Goal: Information Seeking & Learning: Learn about a topic

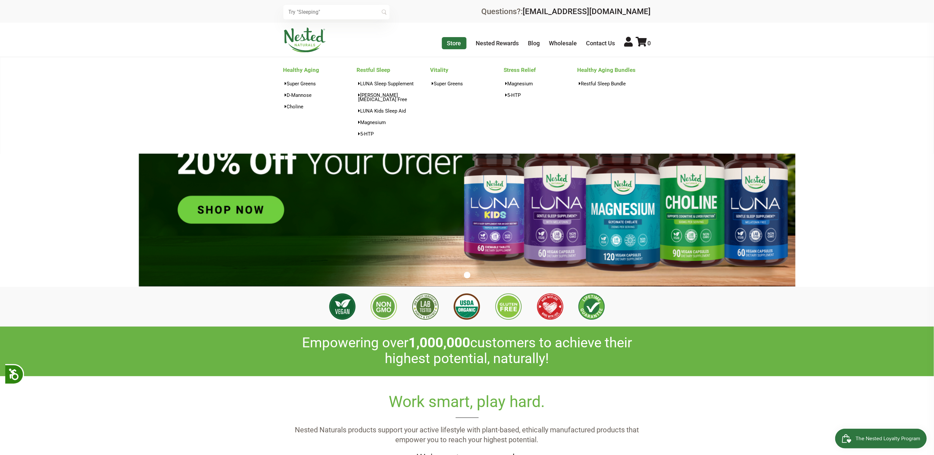
click at [450, 42] on link "Store" at bounding box center [454, 43] width 25 height 12
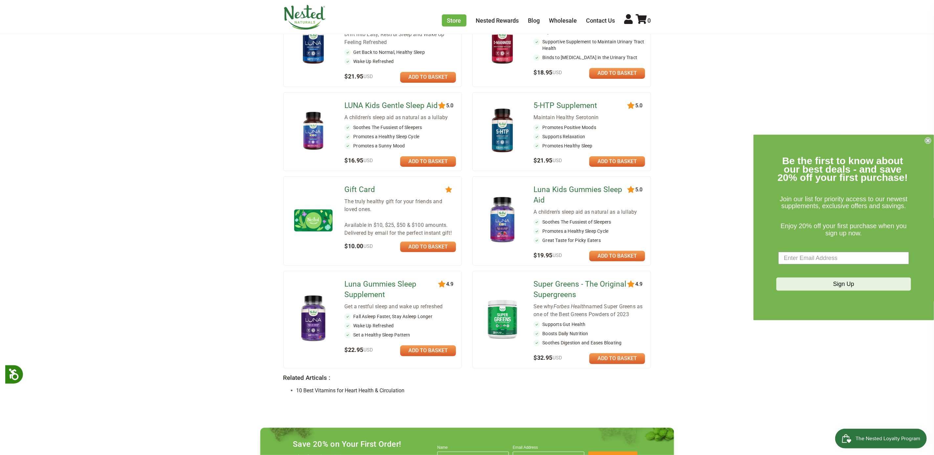
scroll to position [296, 0]
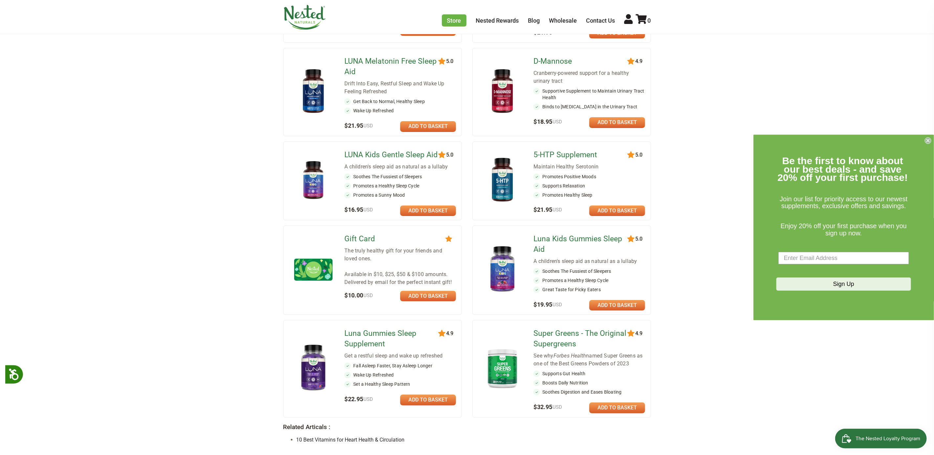
click at [369, 63] on link "LUNA Melatonin Free Sleep Aid" at bounding box center [391, 66] width 95 height 21
click at [498, 177] on img at bounding box center [502, 180] width 38 height 50
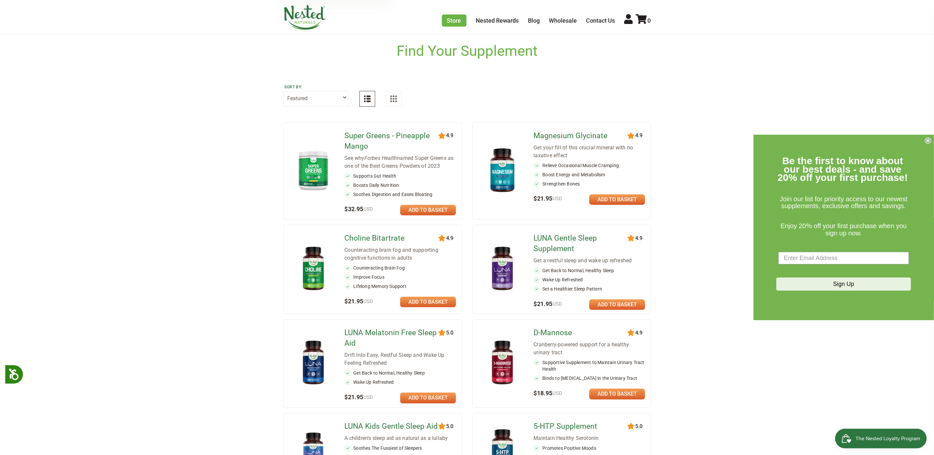
scroll to position [0, 0]
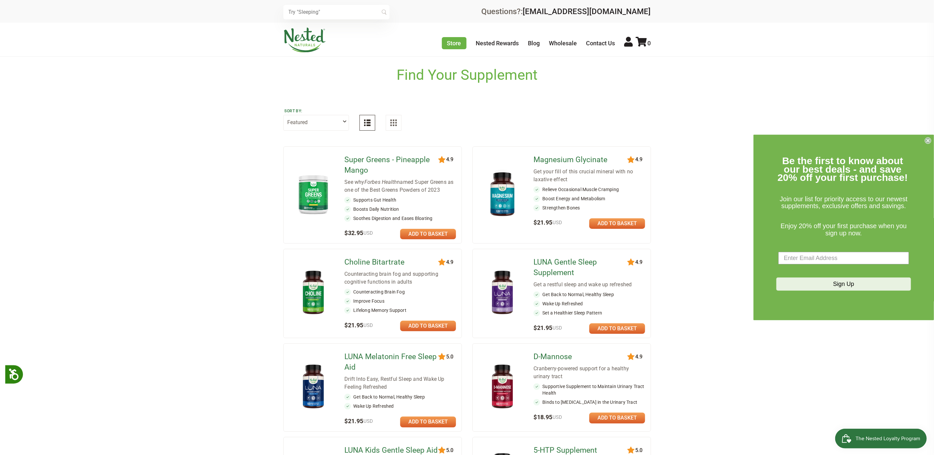
click at [359, 166] on link "Super Greens - Pineapple Mango" at bounding box center [391, 165] width 95 height 21
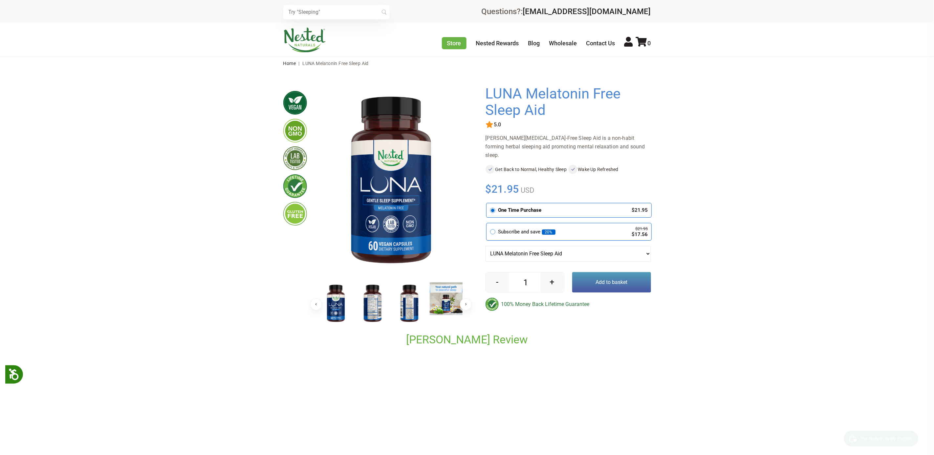
click at [373, 313] on img at bounding box center [372, 303] width 33 height 43
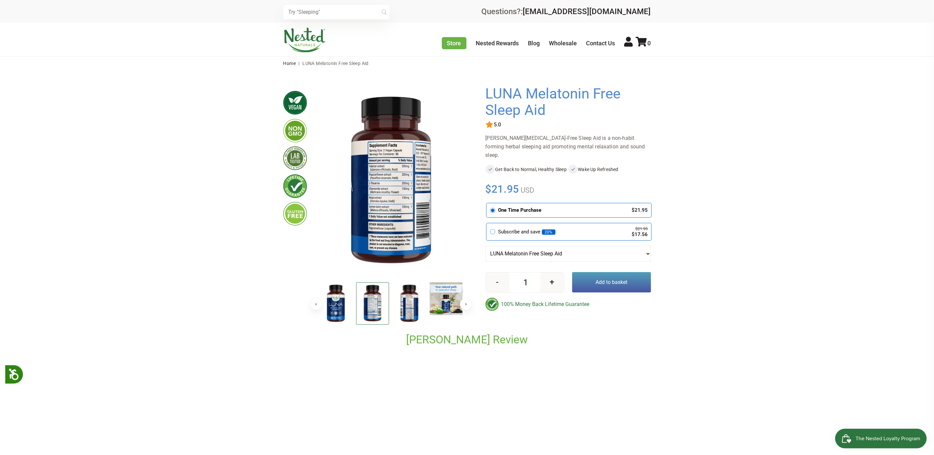
click at [368, 300] on img at bounding box center [372, 303] width 33 height 42
click at [408, 307] on img at bounding box center [409, 303] width 33 height 43
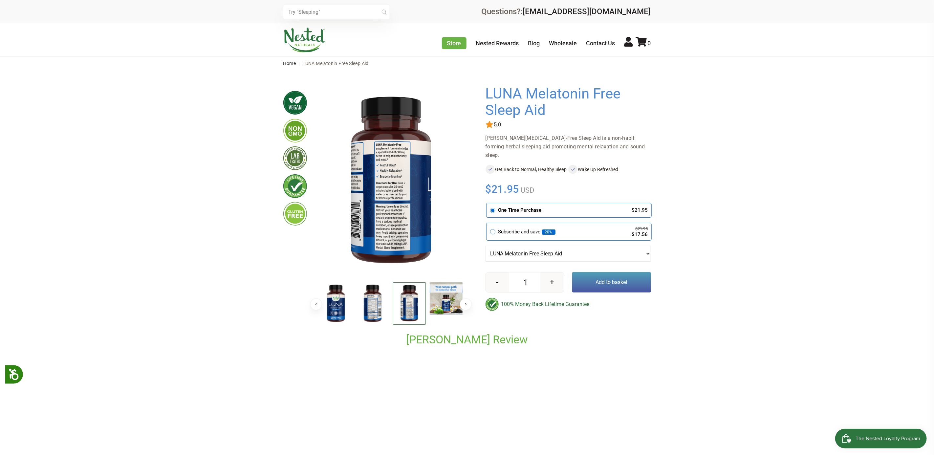
click at [404, 311] on img at bounding box center [409, 303] width 33 height 42
click at [375, 305] on img at bounding box center [372, 303] width 33 height 43
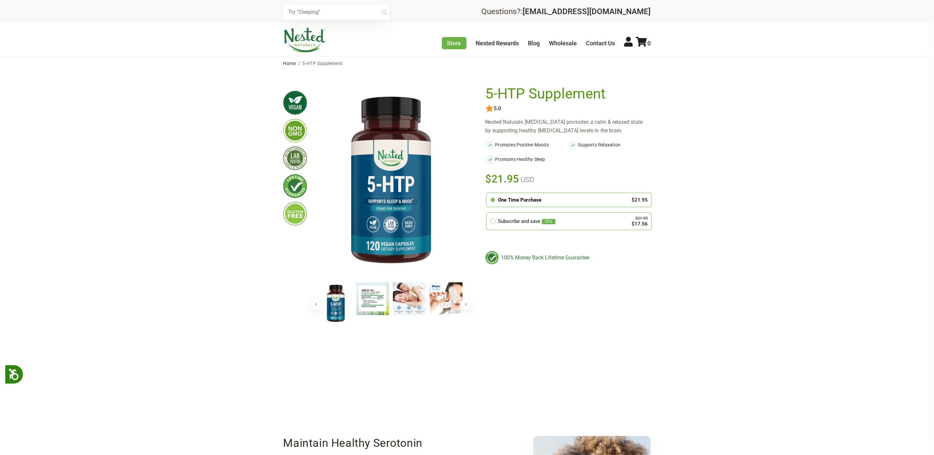
click at [376, 282] on img at bounding box center [372, 298] width 33 height 33
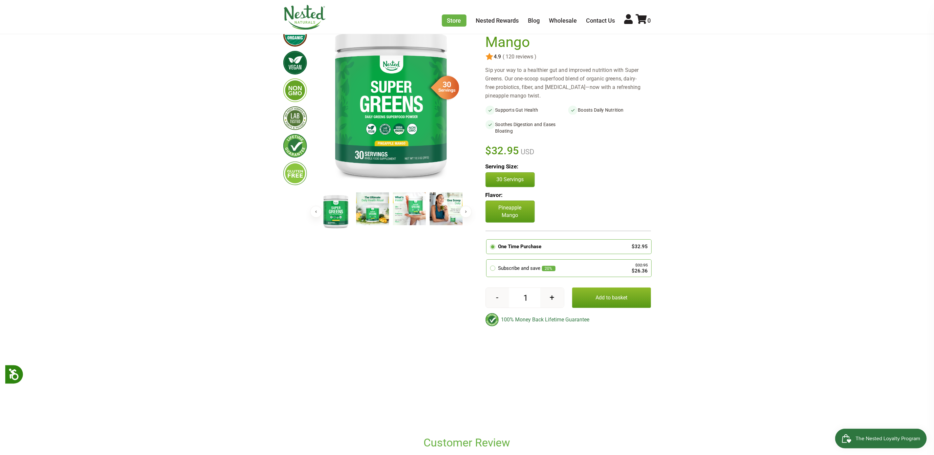
scroll to position [99, 0]
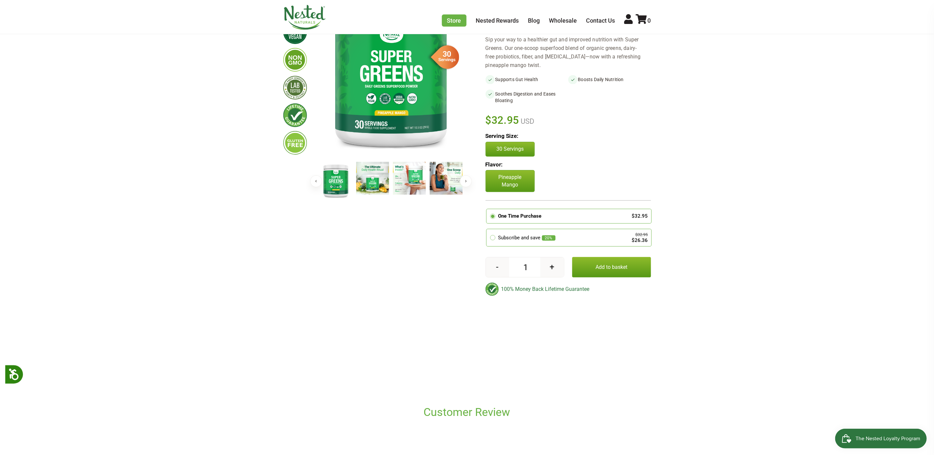
click at [466, 184] on button "Next" at bounding box center [466, 181] width 12 height 12
click at [408, 187] on img at bounding box center [409, 181] width 33 height 38
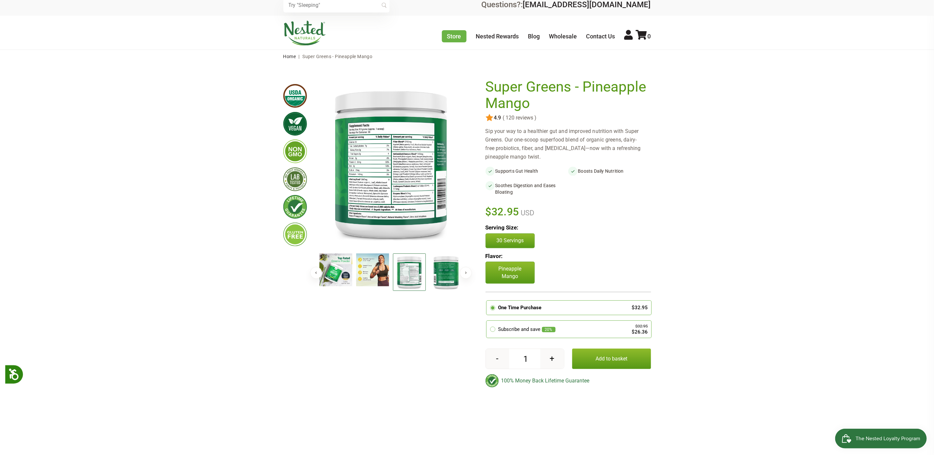
scroll to position [0, 0]
